Goal: Task Accomplishment & Management: Manage account settings

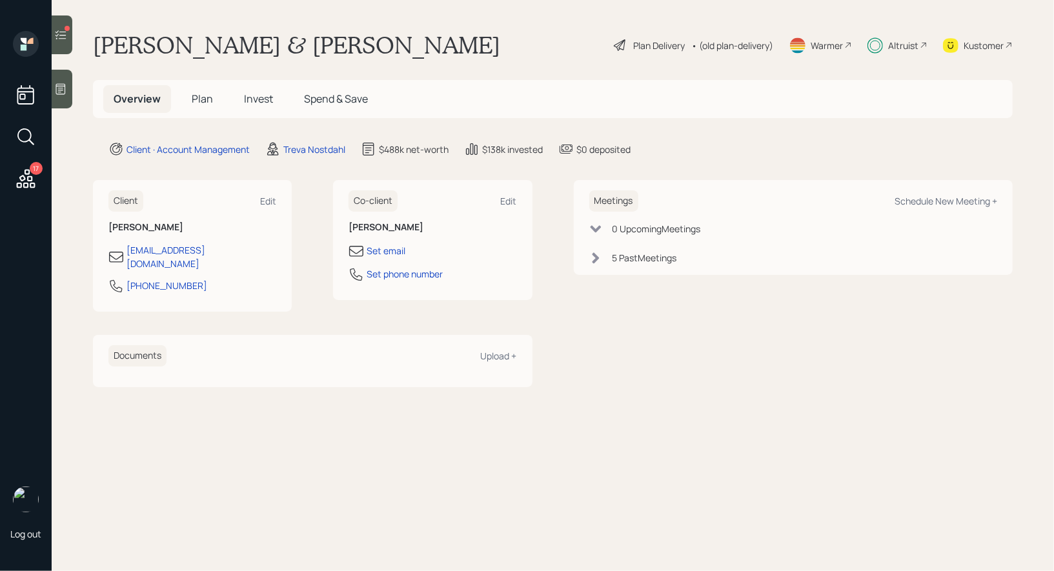
click at [261, 100] on span "Invest" at bounding box center [258, 99] width 29 height 14
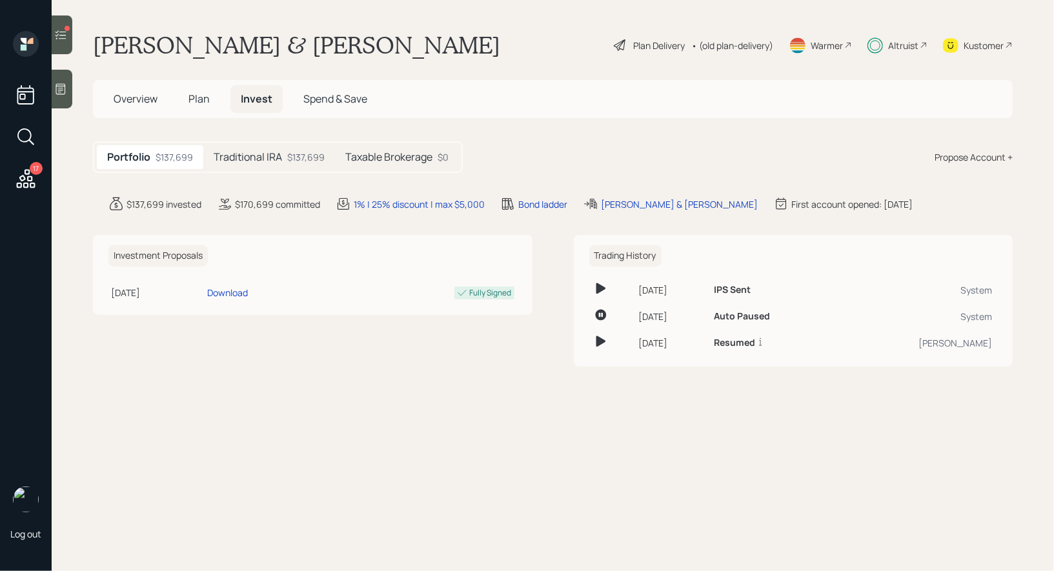
click at [229, 154] on h5 "Traditional IRA" at bounding box center [248, 157] width 68 height 12
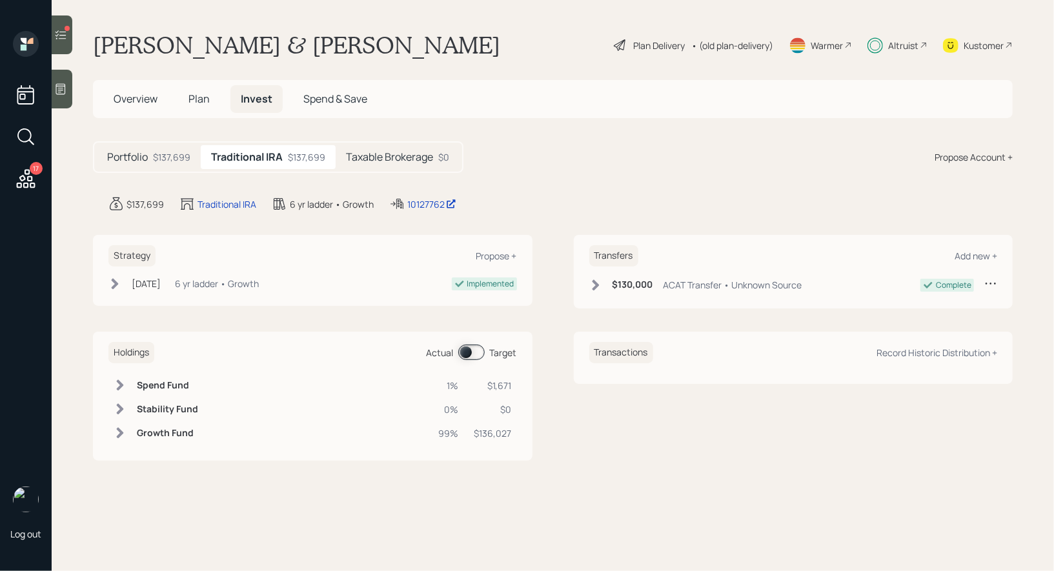
click at [393, 158] on h5 "Taxable Brokerage" at bounding box center [389, 157] width 87 height 12
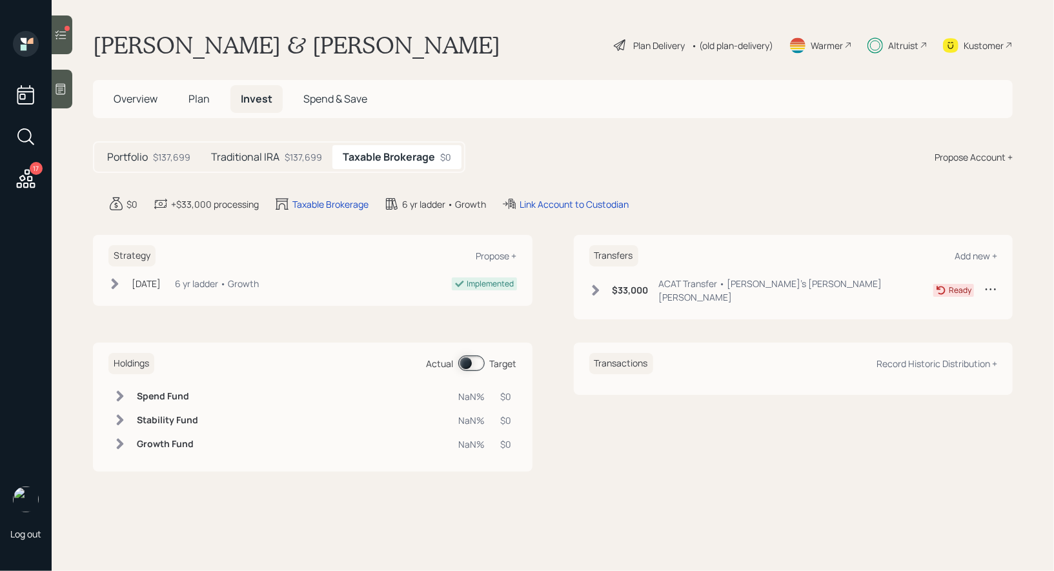
click at [63, 26] on div at bounding box center [62, 34] width 21 height 39
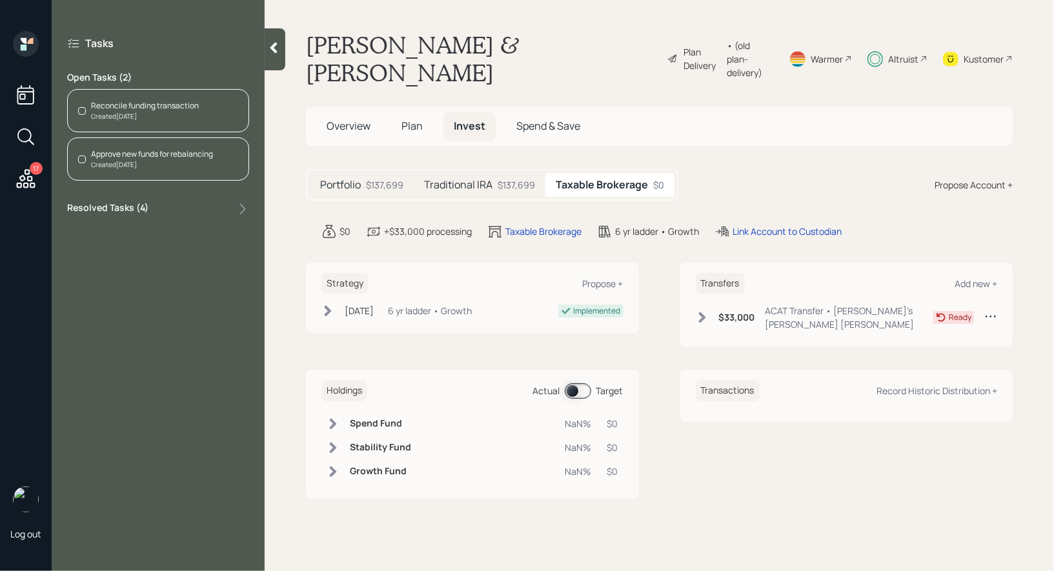
click at [172, 104] on div "Reconcile funding transaction" at bounding box center [145, 106] width 108 height 12
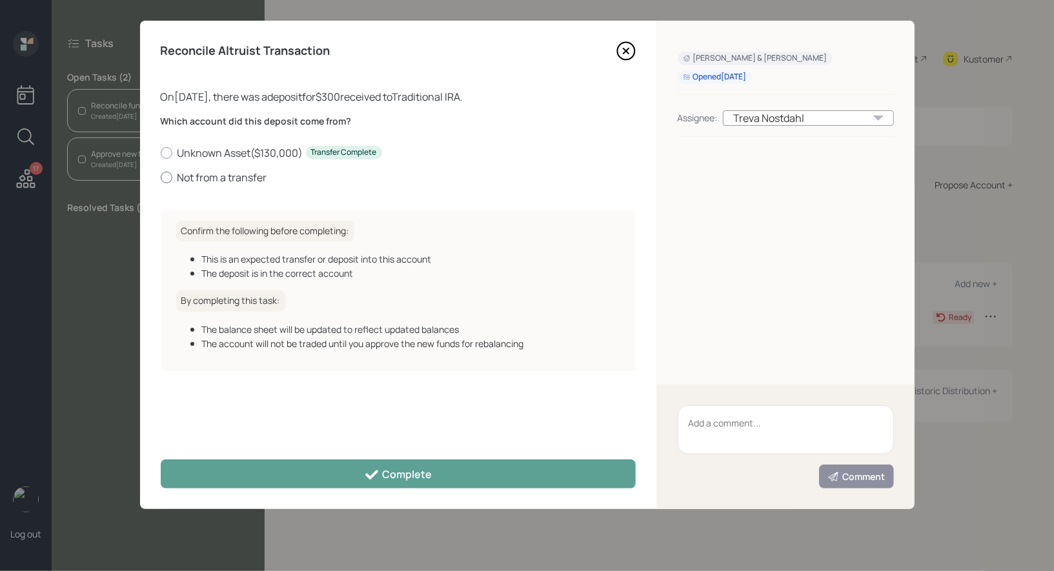
click at [163, 174] on div at bounding box center [167, 178] width 12 height 12
click at [161, 177] on input "Not from a transfer" at bounding box center [160, 177] width 1 height 1
radio input "true"
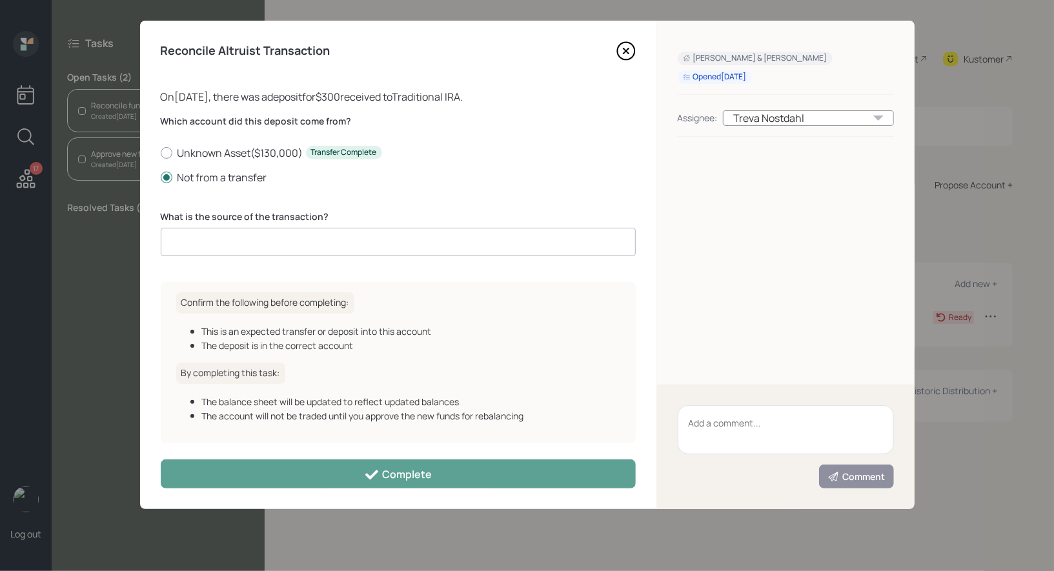
click at [205, 239] on input at bounding box center [398, 242] width 475 height 28
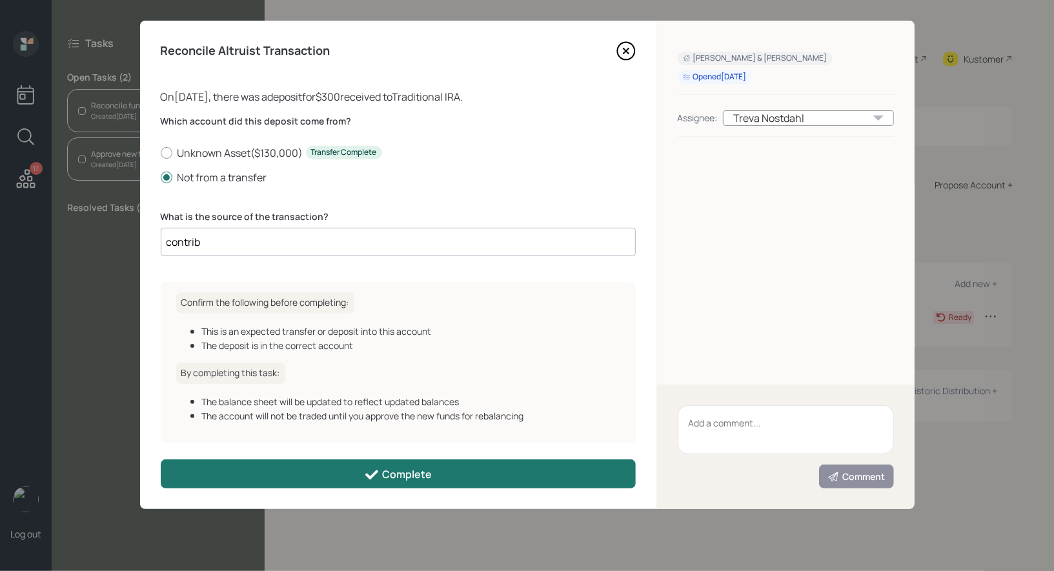
type input "contrib"
click at [314, 474] on button "Complete" at bounding box center [398, 474] width 475 height 29
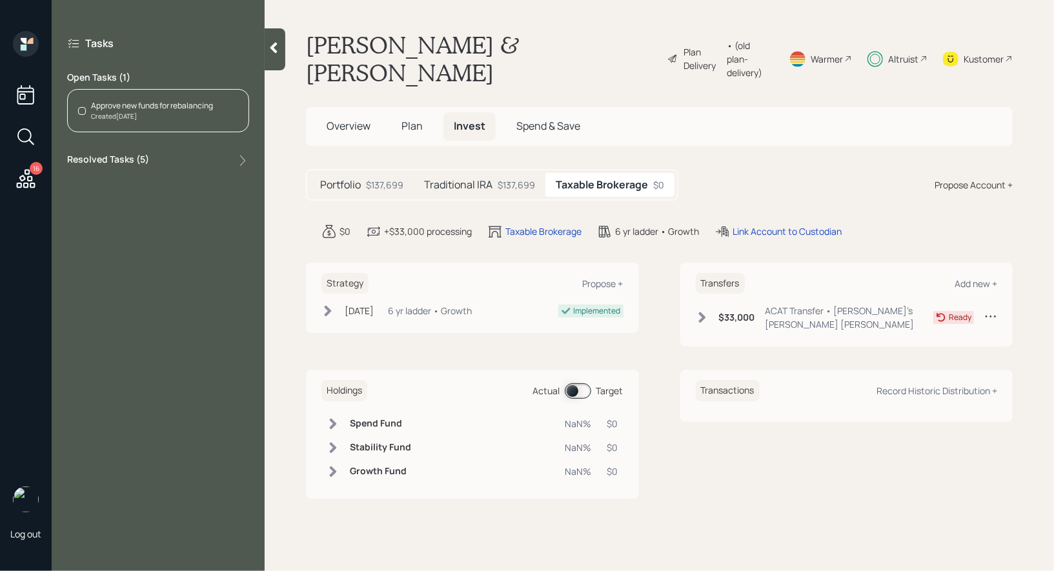
click at [112, 110] on div "Approve new funds for rebalancing" at bounding box center [152, 106] width 122 height 12
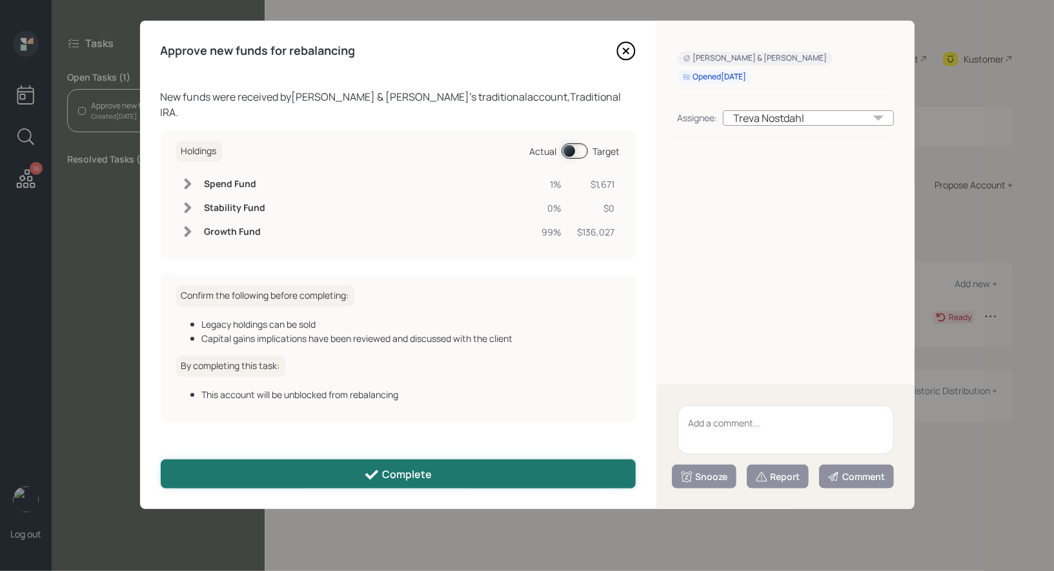
click at [389, 483] on button "Complete" at bounding box center [398, 474] width 475 height 29
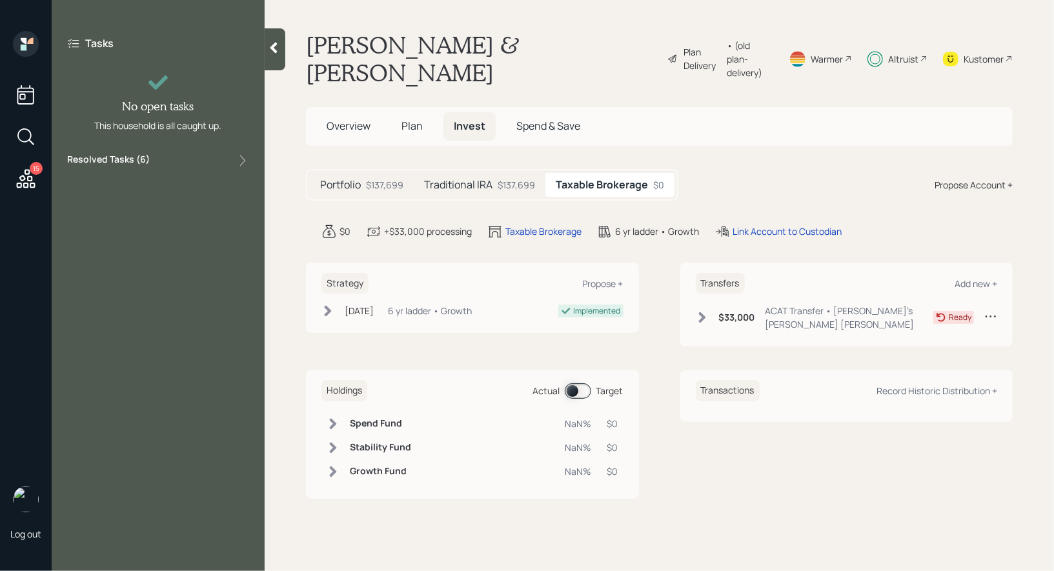
click at [276, 54] on icon at bounding box center [273, 47] width 13 height 13
